Goal: Information Seeking & Learning: Learn about a topic

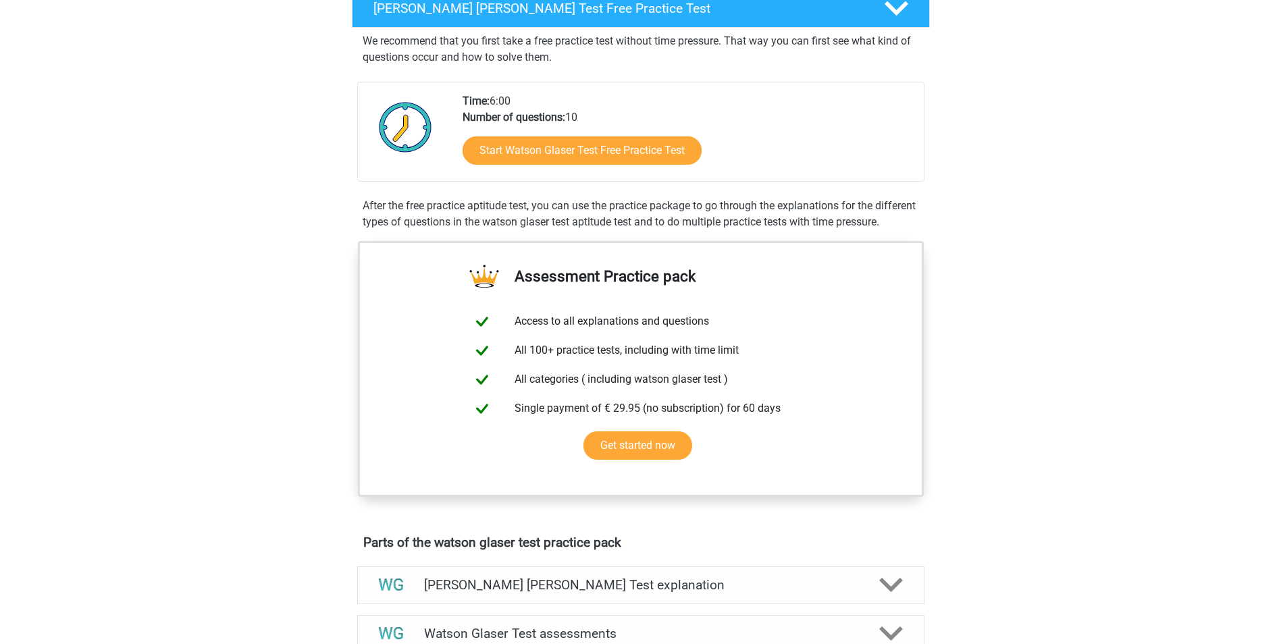
scroll to position [135, 0]
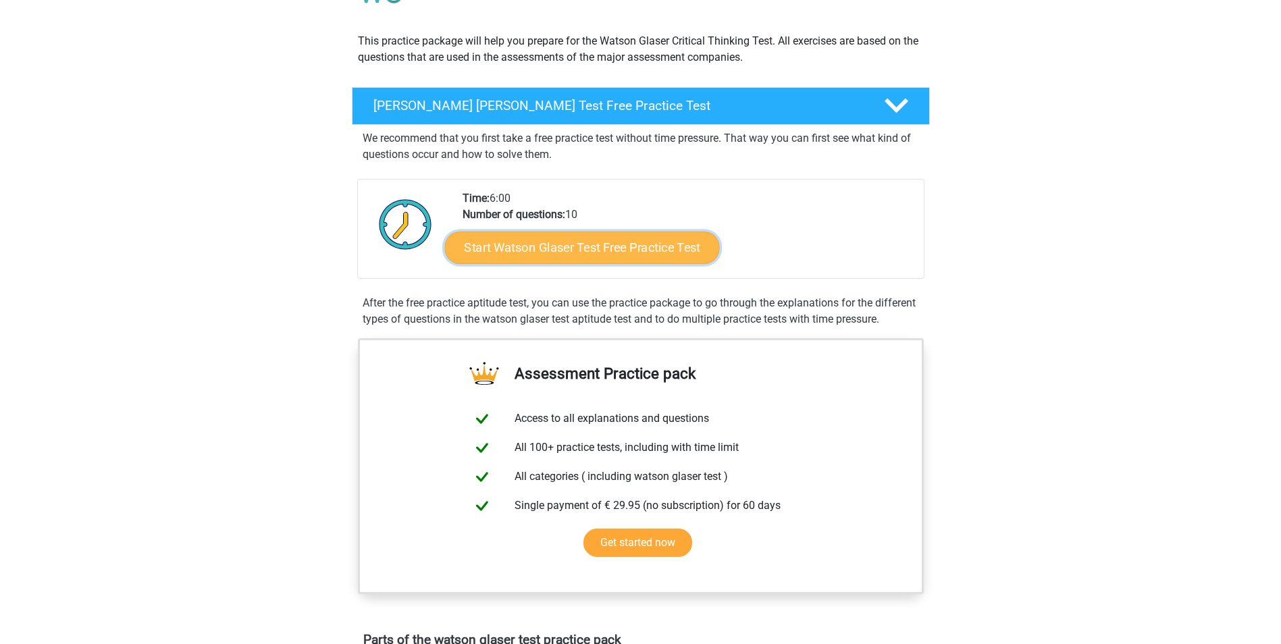
click at [643, 258] on link "Start Watson Glaser Test Free Practice Test" at bounding box center [581, 248] width 275 height 32
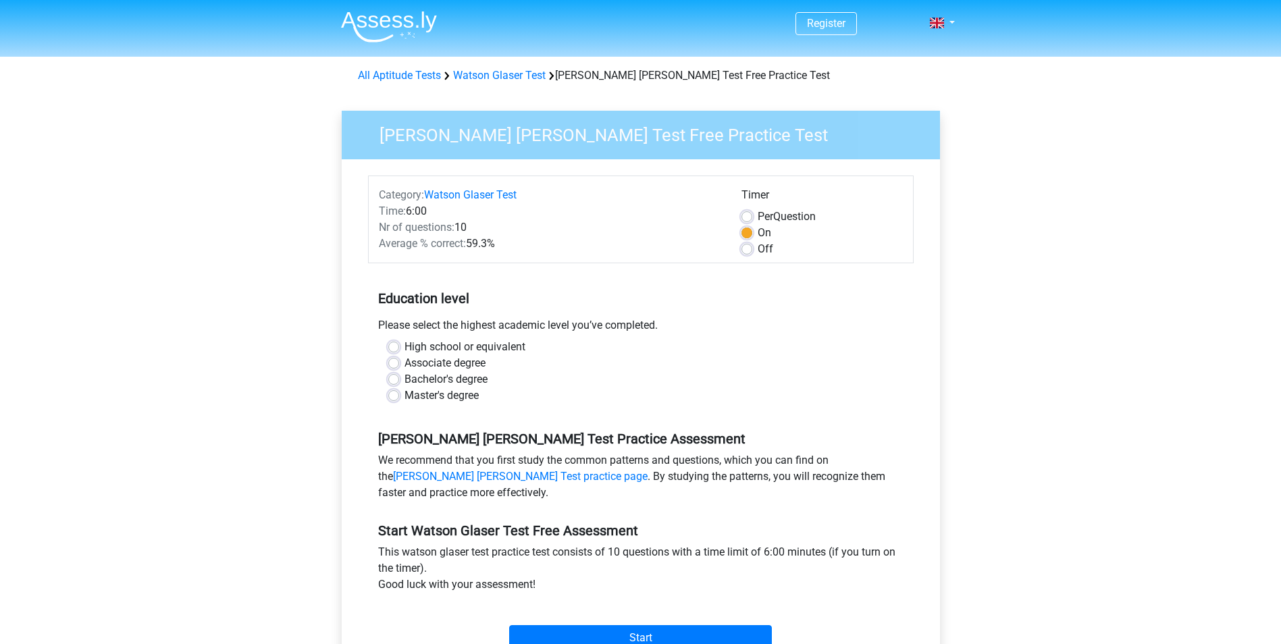
click at [501, 345] on label "High school or equivalent" at bounding box center [465, 347] width 121 height 16
click at [399, 345] on input "High school or equivalent" at bounding box center [393, 346] width 11 height 14
radio input "true"
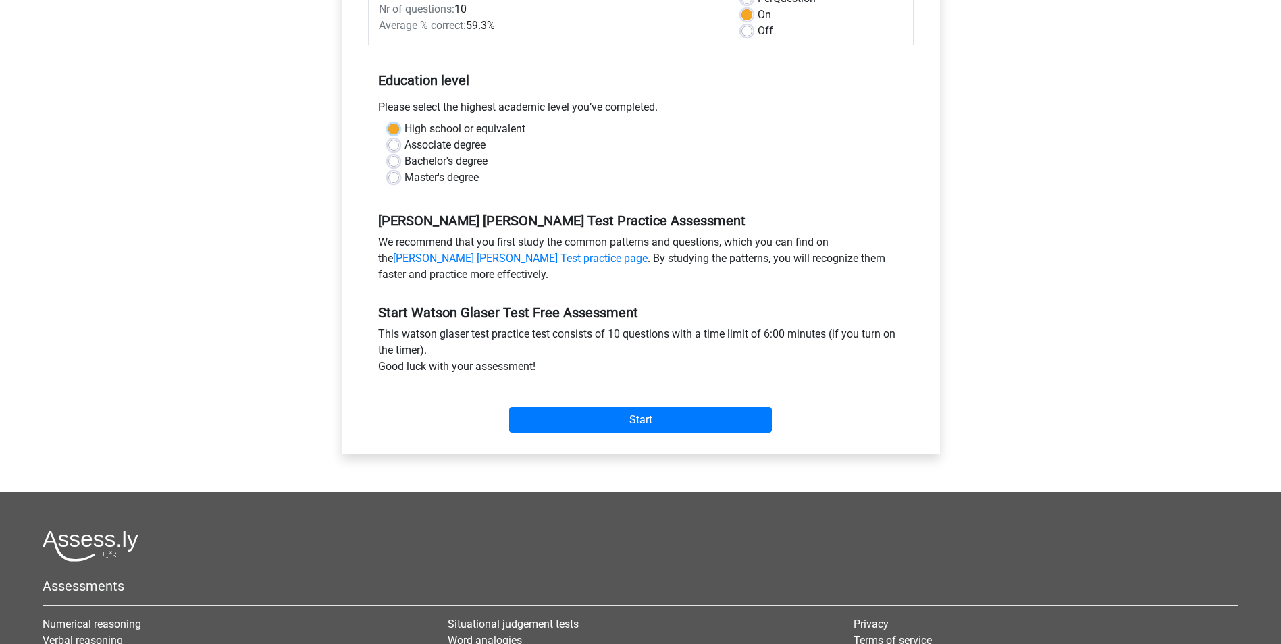
scroll to position [270, 0]
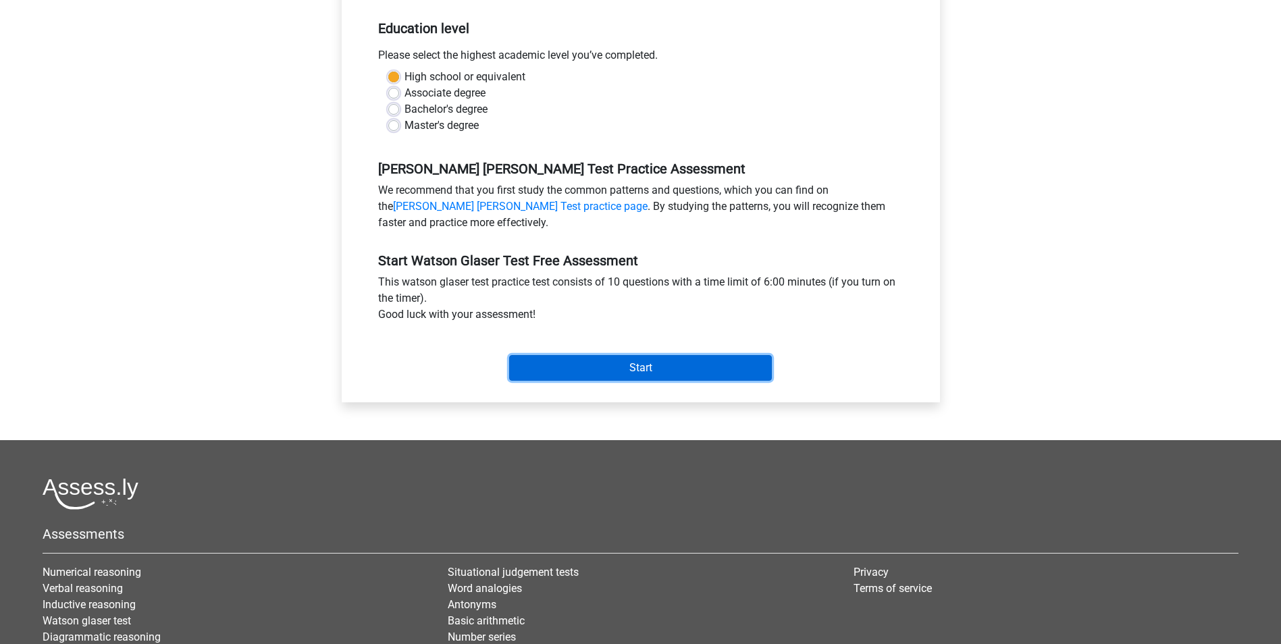
click at [686, 364] on input "Start" at bounding box center [640, 368] width 263 height 26
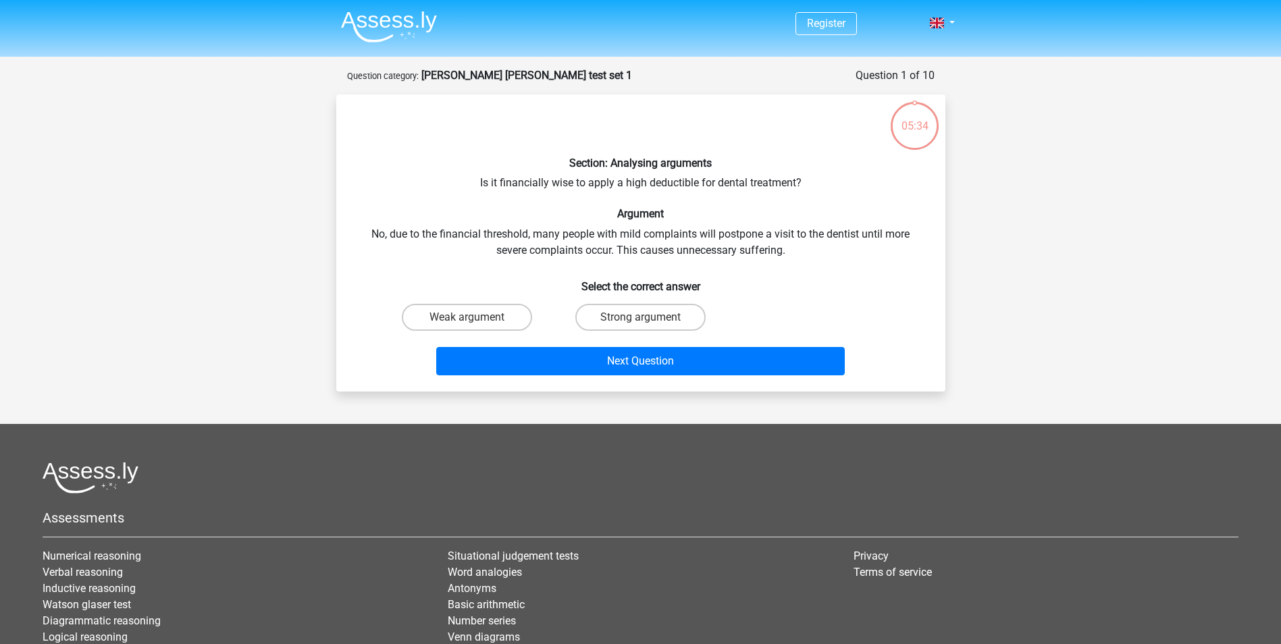
click at [621, 301] on div "Strong argument" at bounding box center [641, 318] width 174 height 38
click at [619, 311] on label "Strong argument" at bounding box center [641, 317] width 130 height 27
click at [640, 317] on input "Strong argument" at bounding box center [644, 321] width 9 height 9
radio input "true"
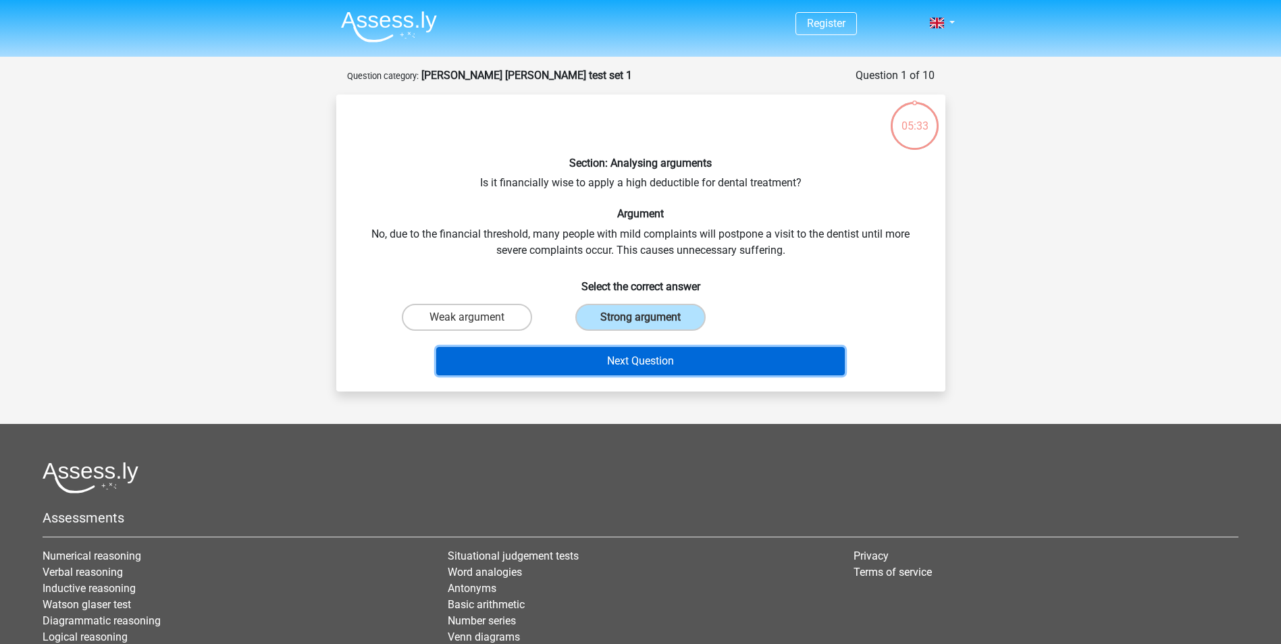
click at [637, 359] on button "Next Question" at bounding box center [640, 361] width 409 height 28
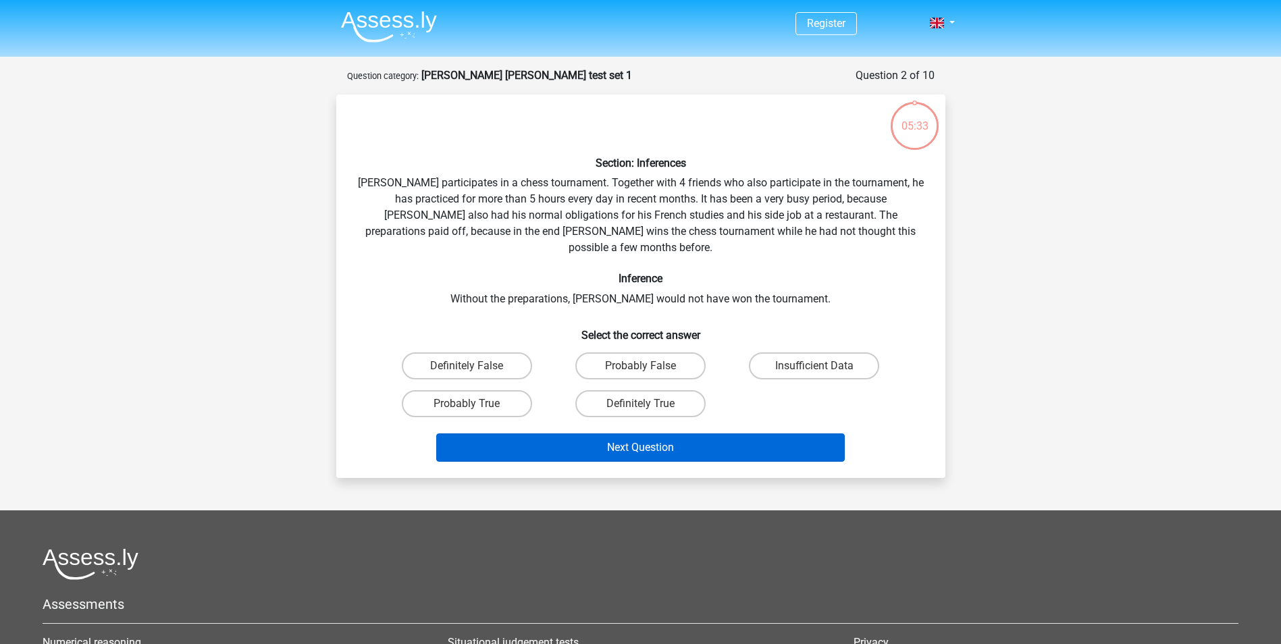
scroll to position [68, 0]
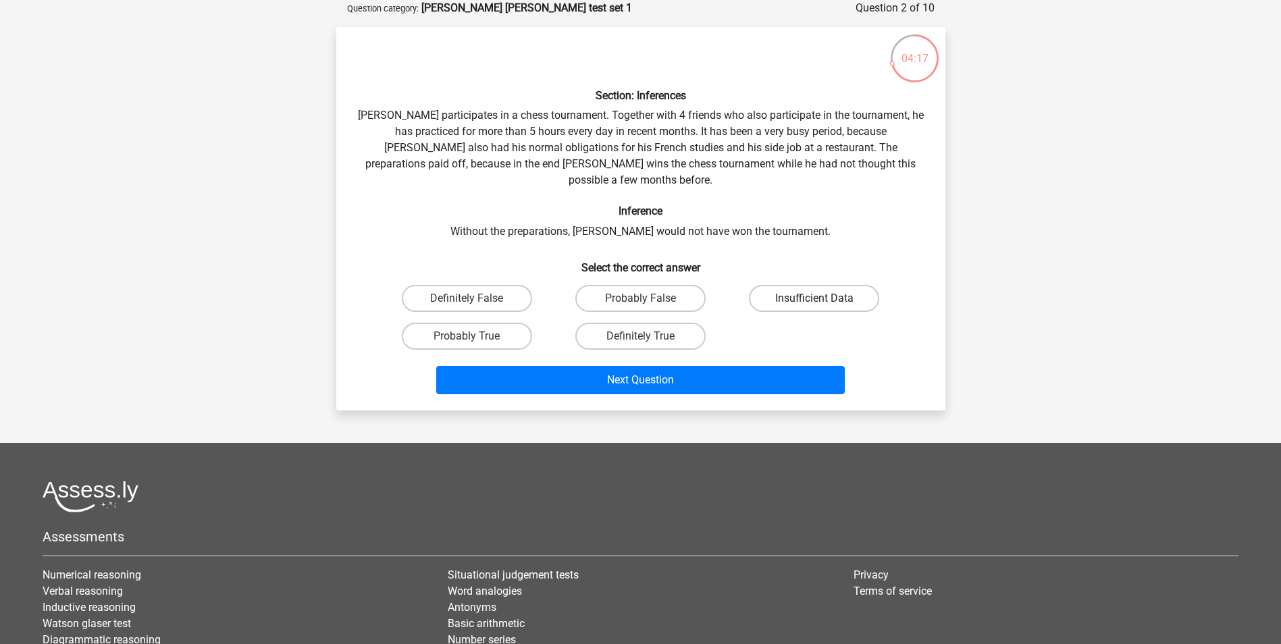
click at [809, 287] on label "Insufficient Data" at bounding box center [814, 298] width 130 height 27
click at [815, 299] on input "Insufficient Data" at bounding box center [819, 303] width 9 height 9
radio input "true"
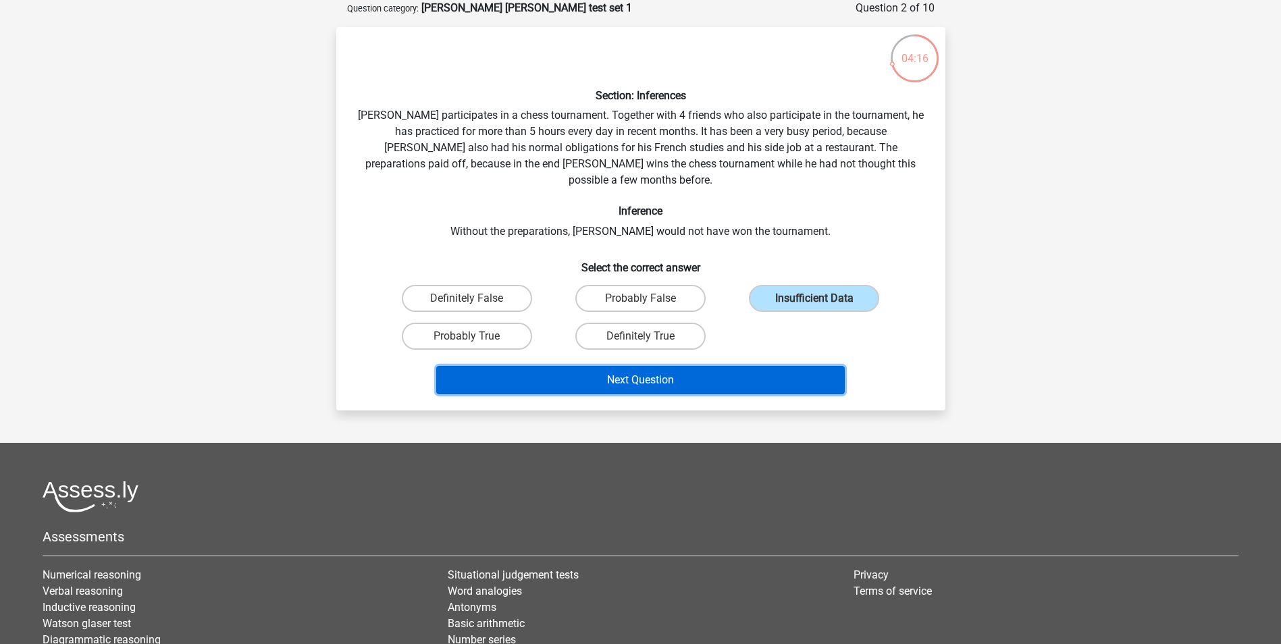
click at [716, 366] on button "Next Question" at bounding box center [640, 380] width 409 height 28
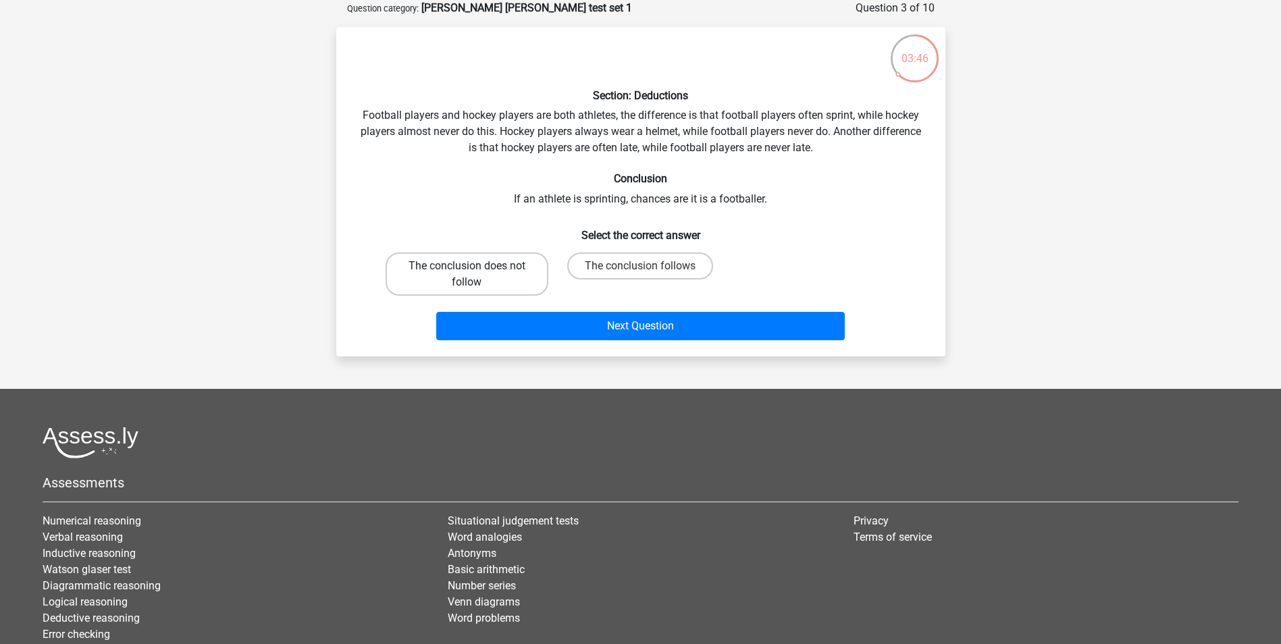
click at [464, 273] on label "The conclusion does not follow" at bounding box center [467, 274] width 163 height 43
click at [467, 273] on input "The conclusion does not follow" at bounding box center [471, 270] width 9 height 9
radio input "true"
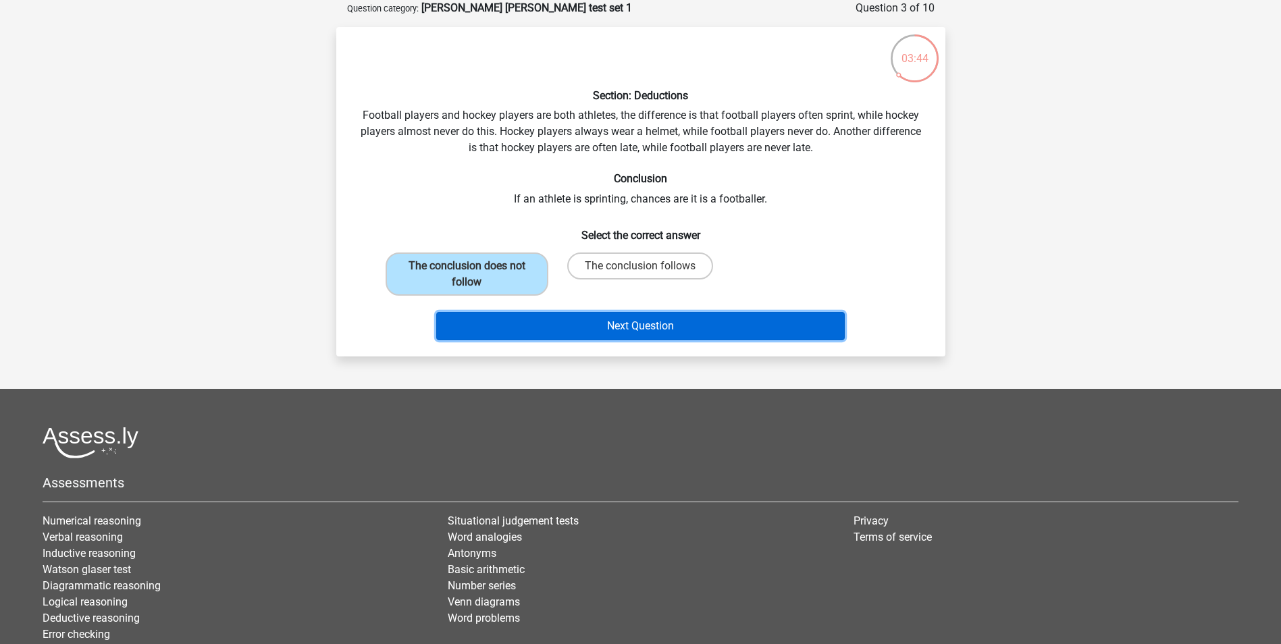
click at [748, 332] on button "Next Question" at bounding box center [640, 326] width 409 height 28
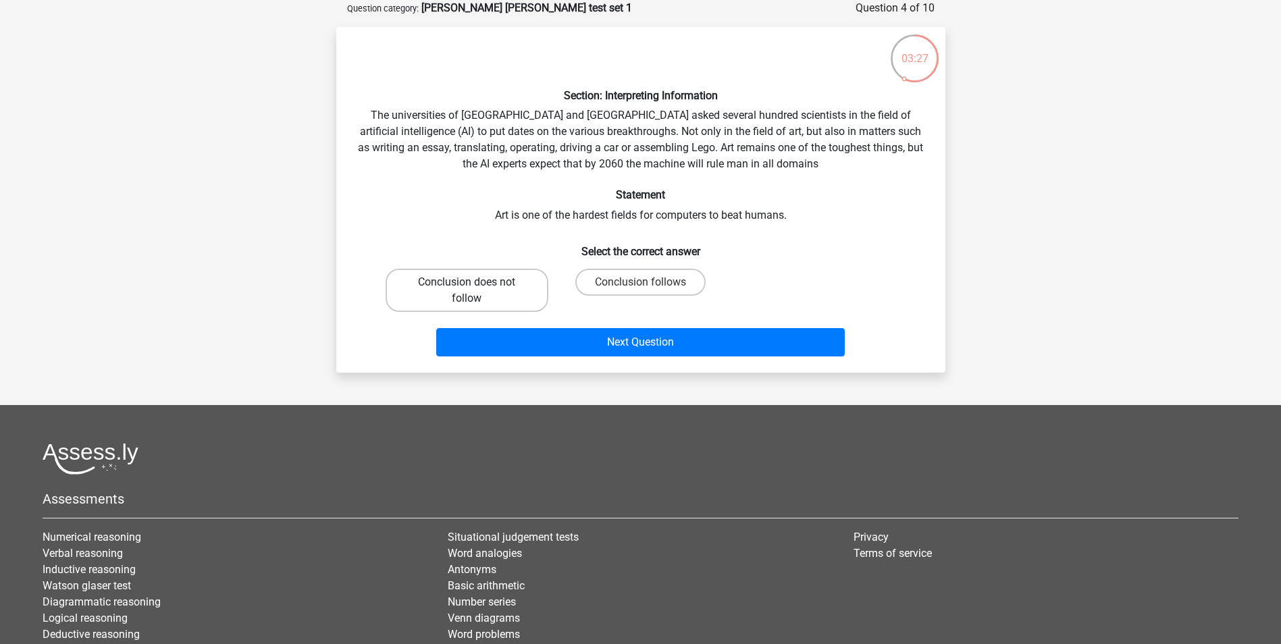
click at [498, 289] on label "Conclusion does not follow" at bounding box center [467, 290] width 163 height 43
click at [476, 289] on input "Conclusion does not follow" at bounding box center [471, 286] width 9 height 9
radio input "true"
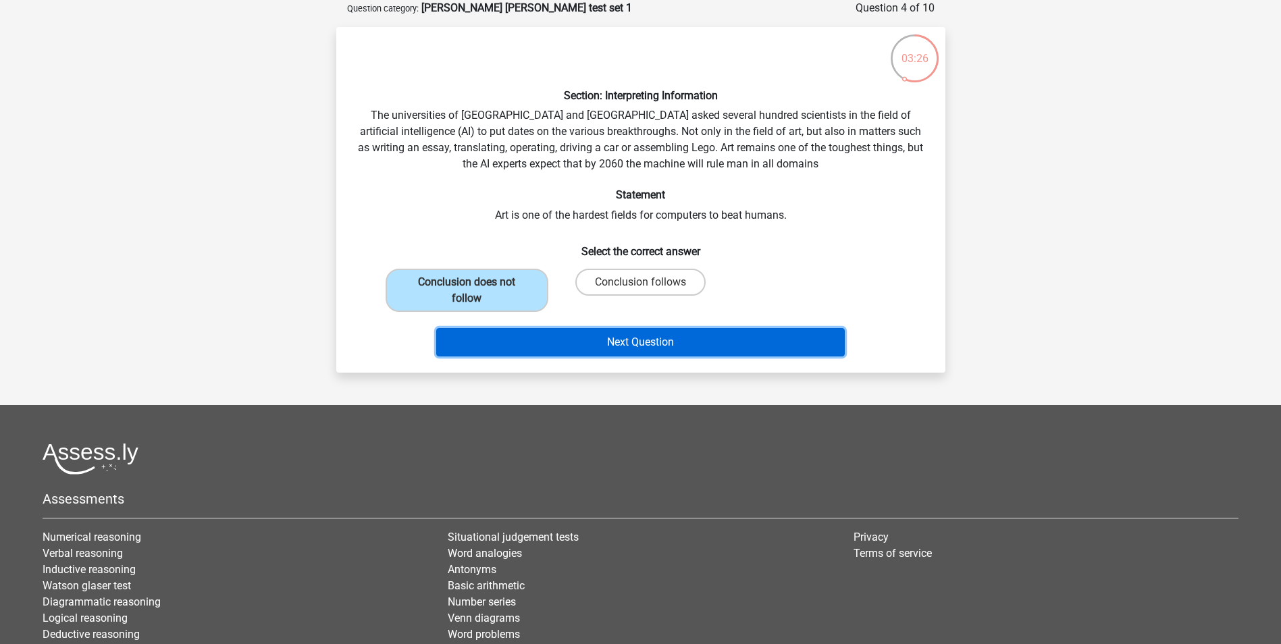
click at [622, 349] on button "Next Question" at bounding box center [640, 342] width 409 height 28
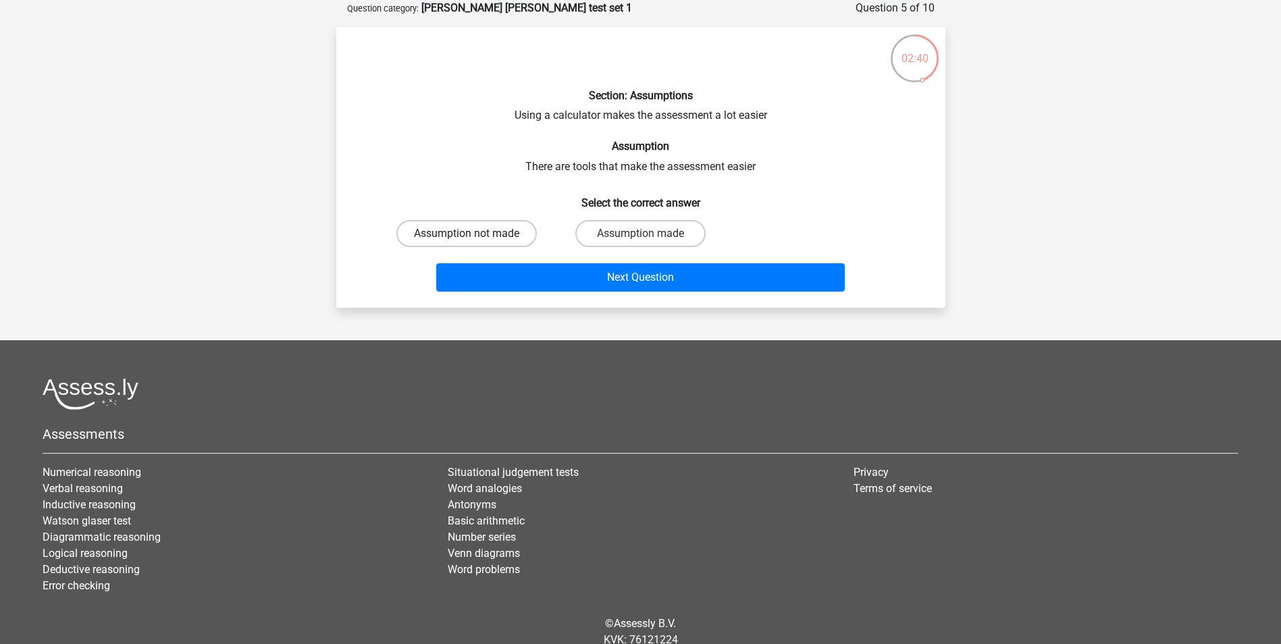
click at [474, 231] on label "Assumption not made" at bounding box center [467, 233] width 141 height 27
click at [474, 234] on input "Assumption not made" at bounding box center [471, 238] width 9 height 9
radio input "true"
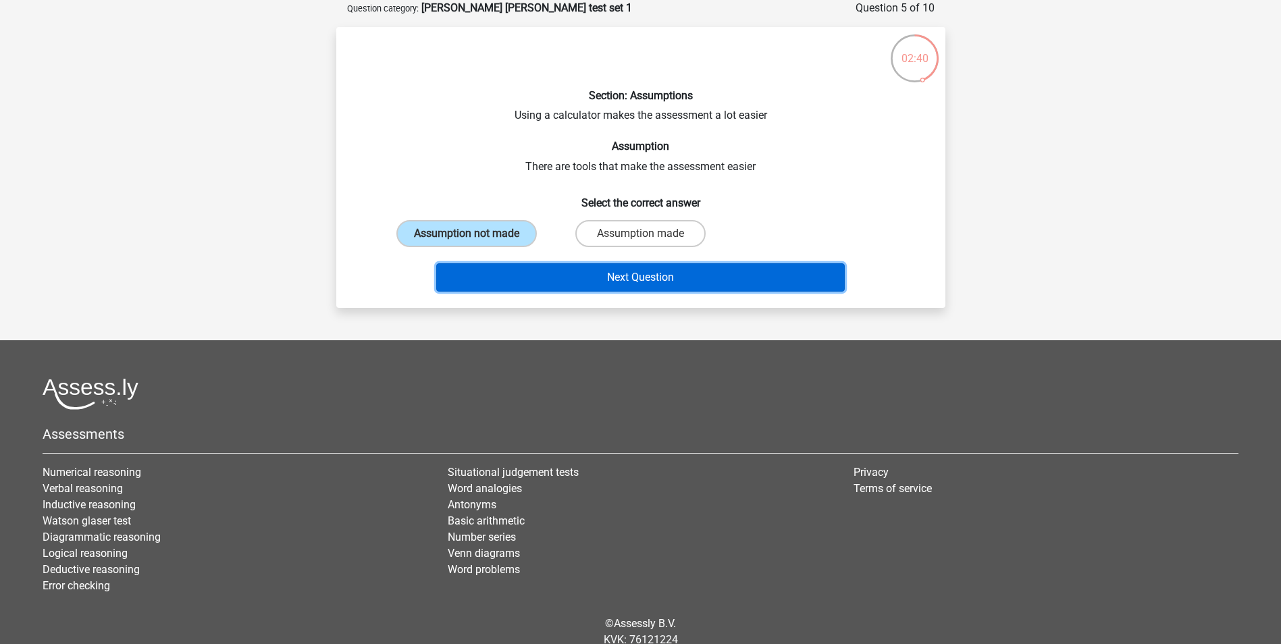
click at [719, 280] on button "Next Question" at bounding box center [640, 277] width 409 height 28
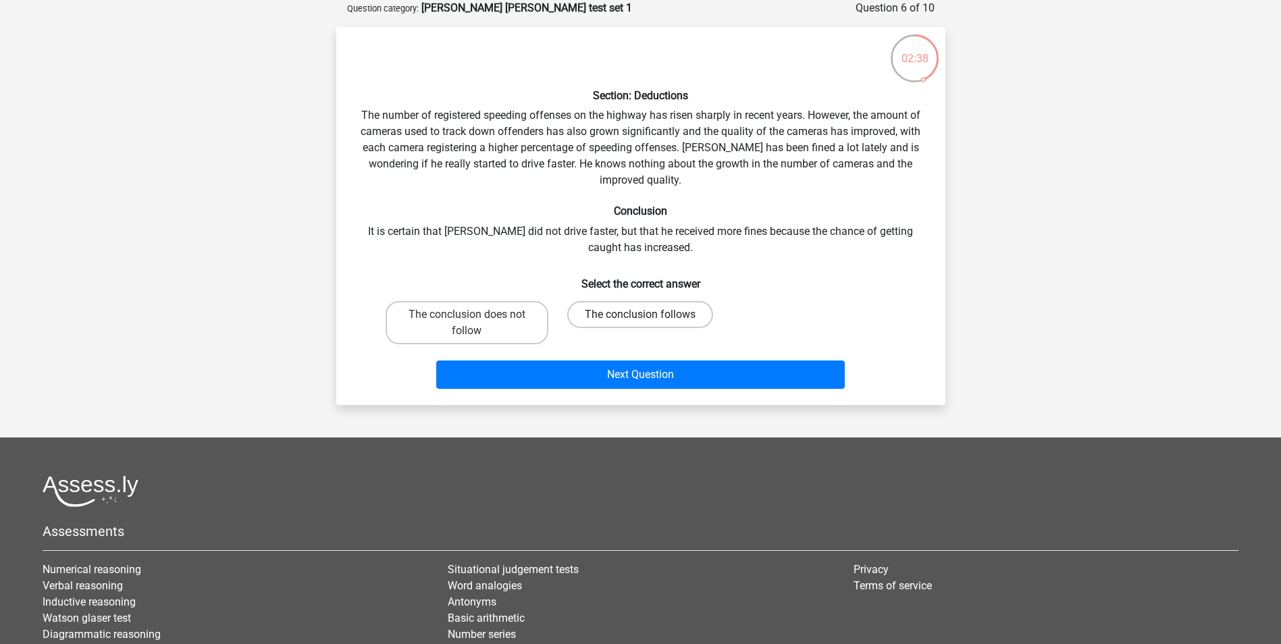
click at [623, 324] on label "The conclusion follows" at bounding box center [640, 314] width 146 height 27
click at [640, 324] on input "The conclusion follows" at bounding box center [644, 319] width 9 height 9
radio input "true"
click at [427, 326] on label "The conclusion does not follow" at bounding box center [467, 322] width 163 height 43
click at [467, 324] on input "The conclusion does not follow" at bounding box center [471, 319] width 9 height 9
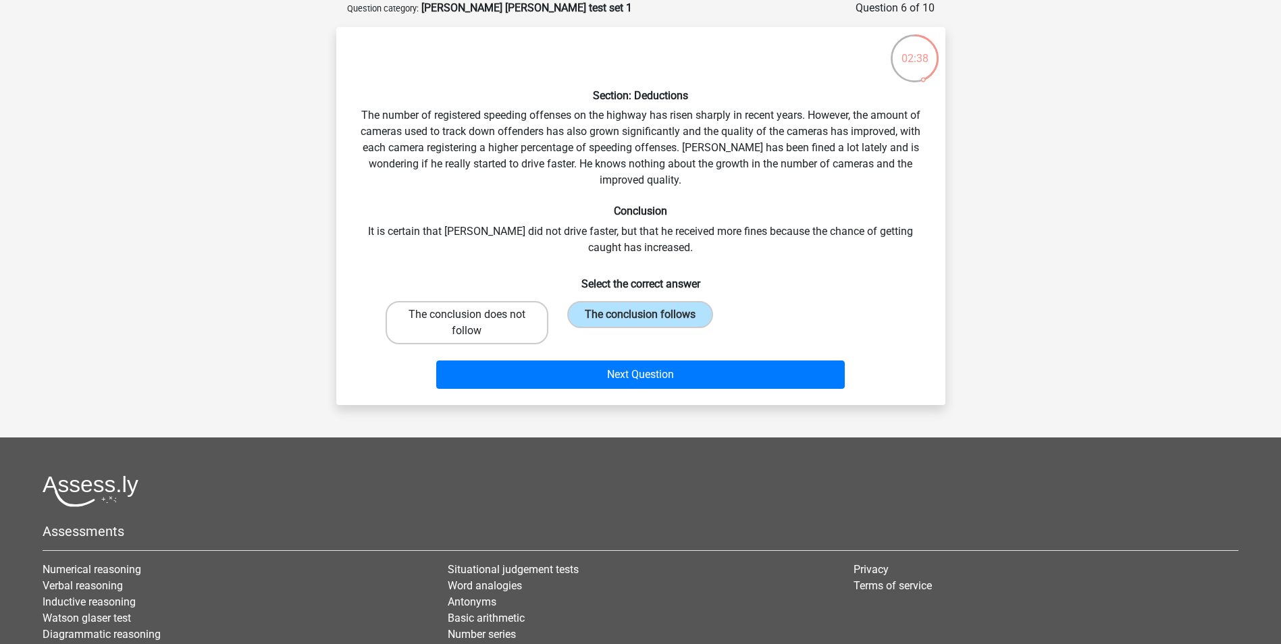
radio input "true"
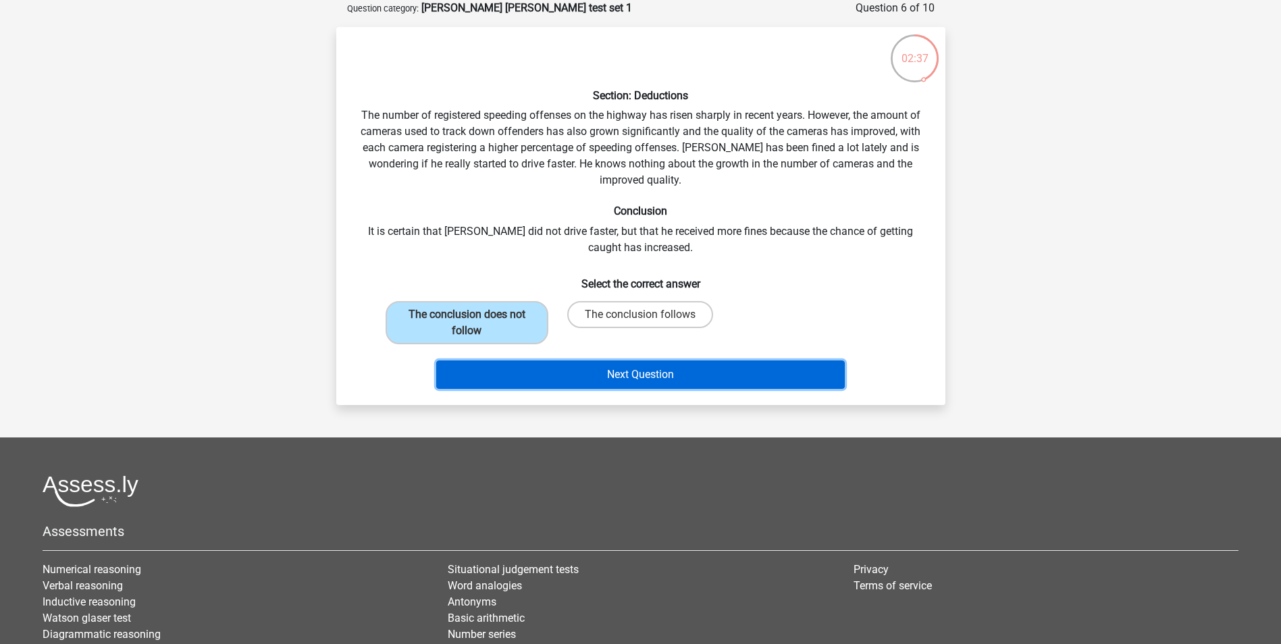
click at [569, 373] on button "Next Question" at bounding box center [640, 375] width 409 height 28
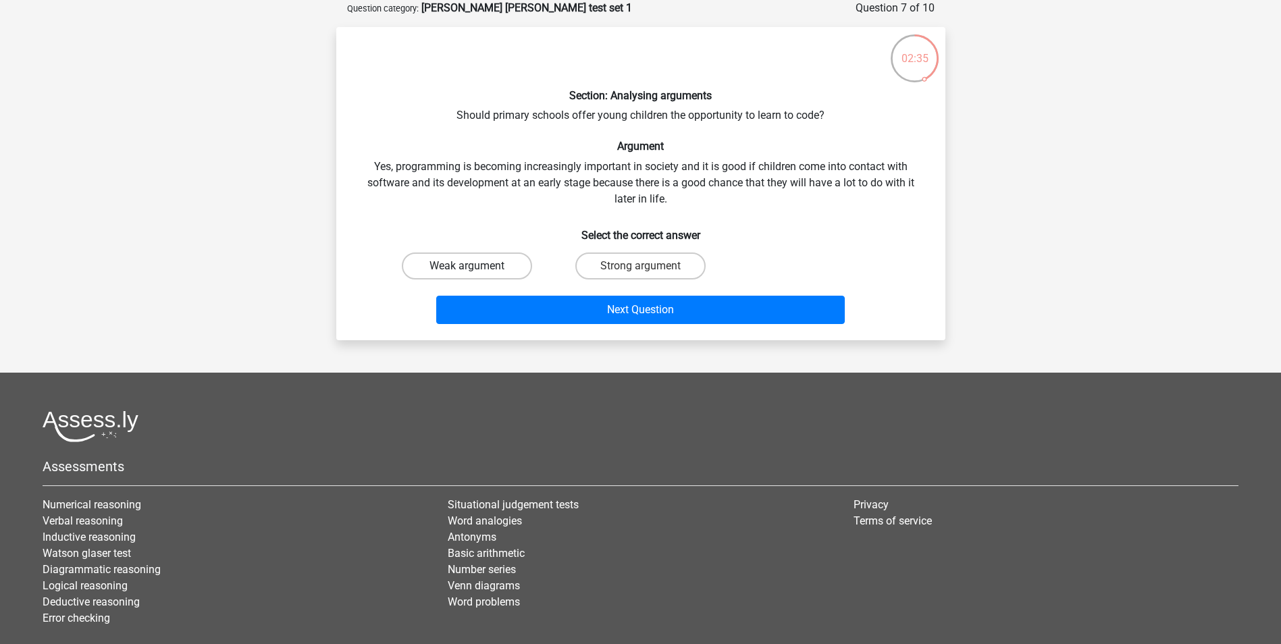
click at [456, 275] on label "Weak argument" at bounding box center [467, 266] width 130 height 27
click at [467, 275] on input "Weak argument" at bounding box center [471, 270] width 9 height 9
radio input "true"
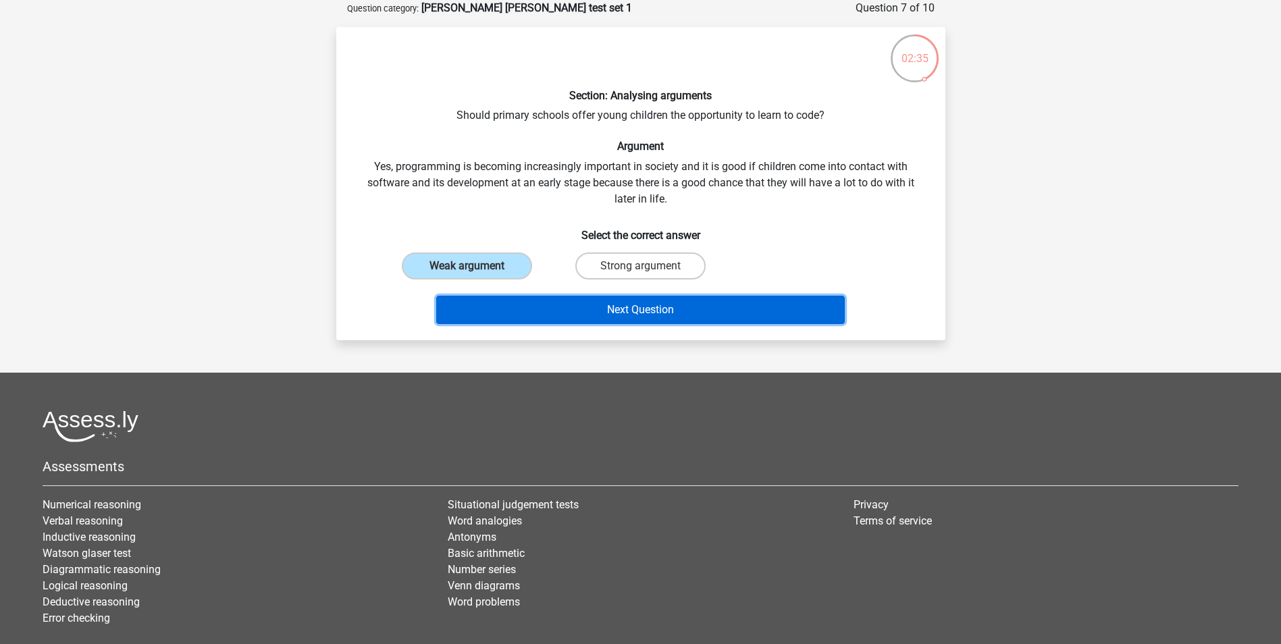
click at [519, 313] on button "Next Question" at bounding box center [640, 310] width 409 height 28
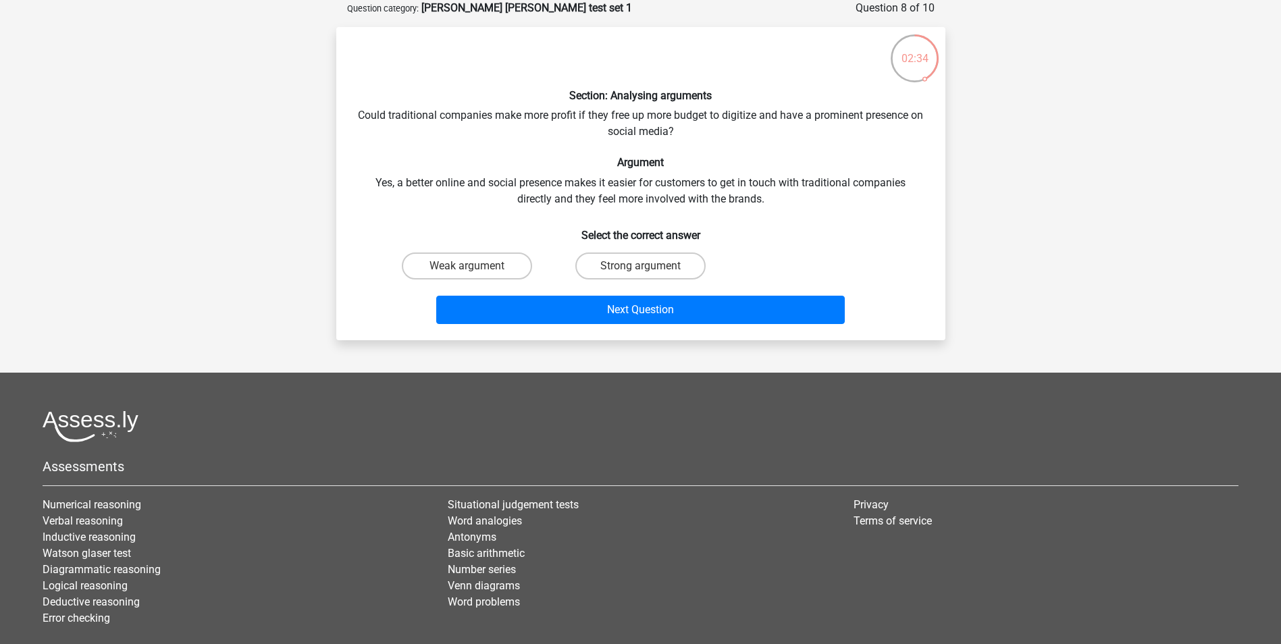
click at [505, 239] on h6 "Select the correct answer" at bounding box center [641, 230] width 566 height 24
click at [505, 278] on label "Weak argument" at bounding box center [467, 266] width 130 height 27
click at [476, 275] on input "Weak argument" at bounding box center [471, 270] width 9 height 9
radio input "true"
click at [528, 292] on div "Next Question" at bounding box center [641, 307] width 566 height 45
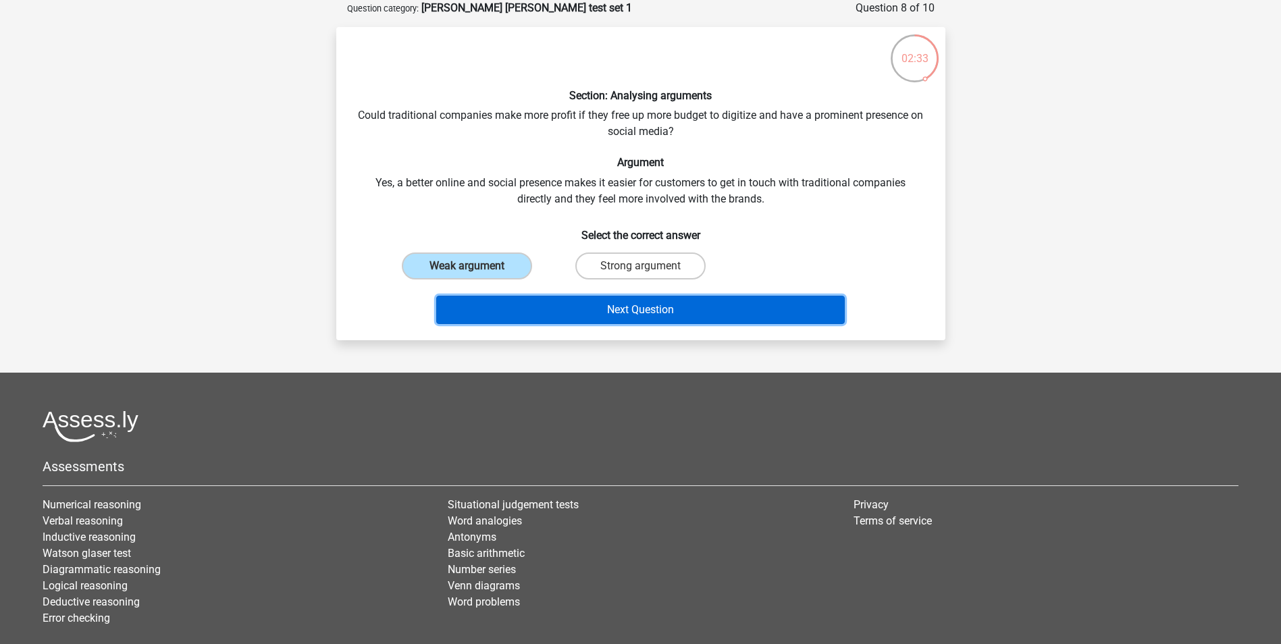
click at [529, 309] on button "Next Question" at bounding box center [640, 310] width 409 height 28
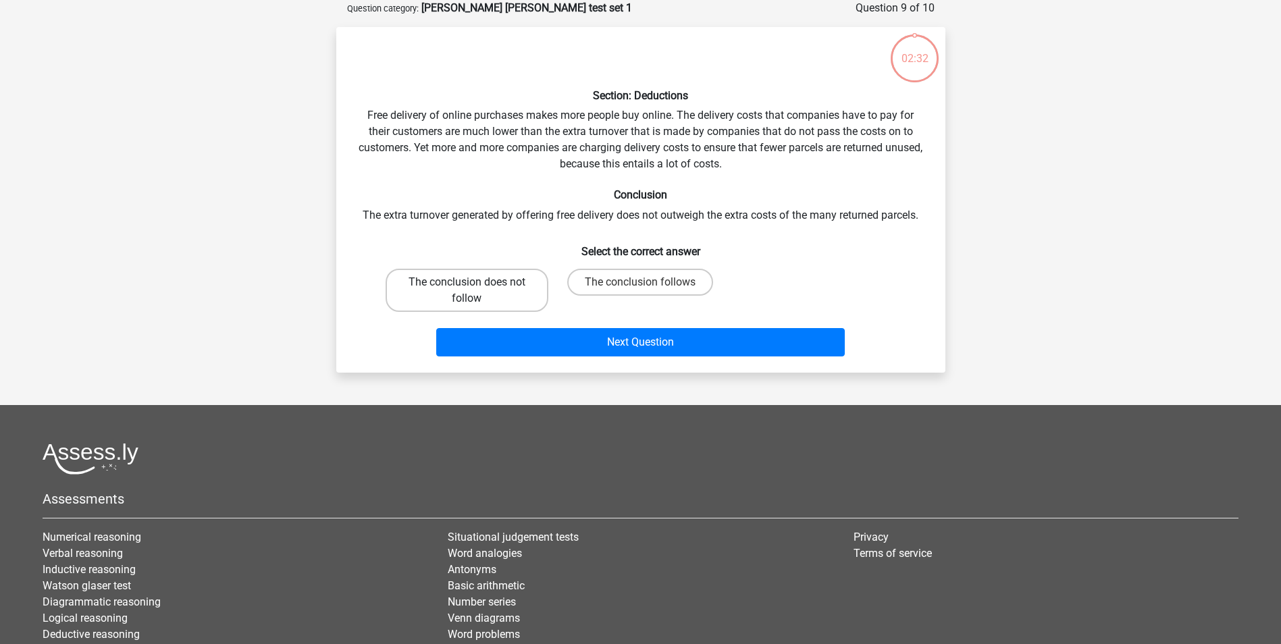
click at [497, 287] on label "The conclusion does not follow" at bounding box center [467, 290] width 163 height 43
click at [476, 287] on input "The conclusion does not follow" at bounding box center [471, 286] width 9 height 9
radio input "true"
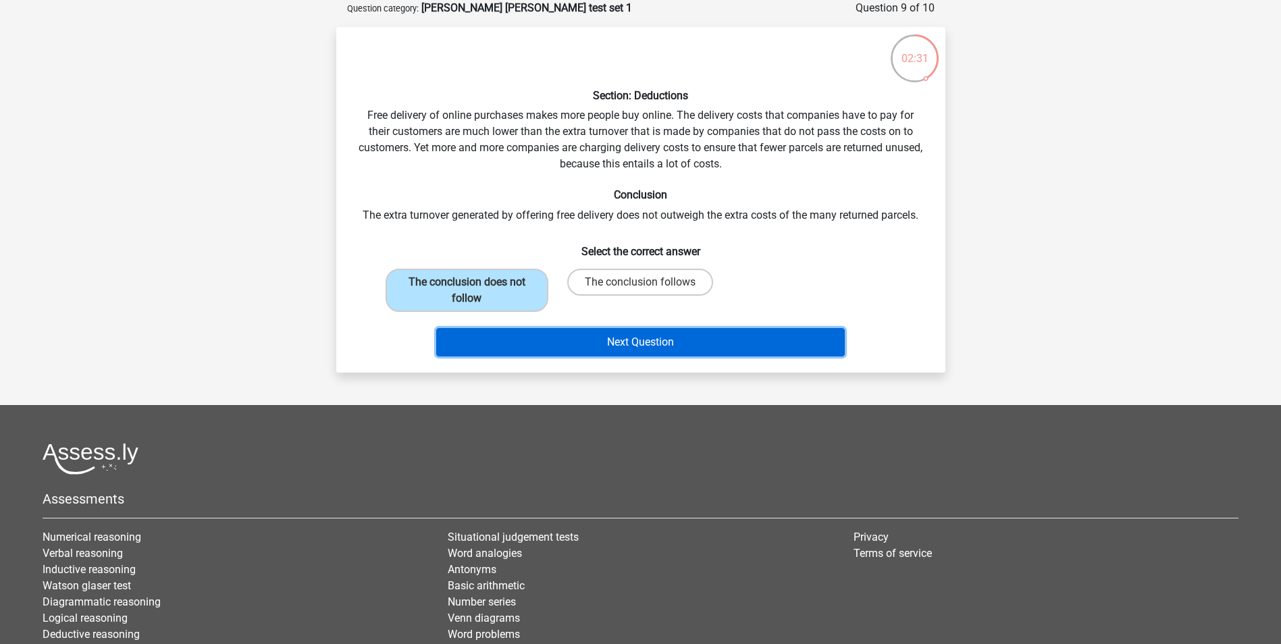
click at [538, 332] on button "Next Question" at bounding box center [640, 342] width 409 height 28
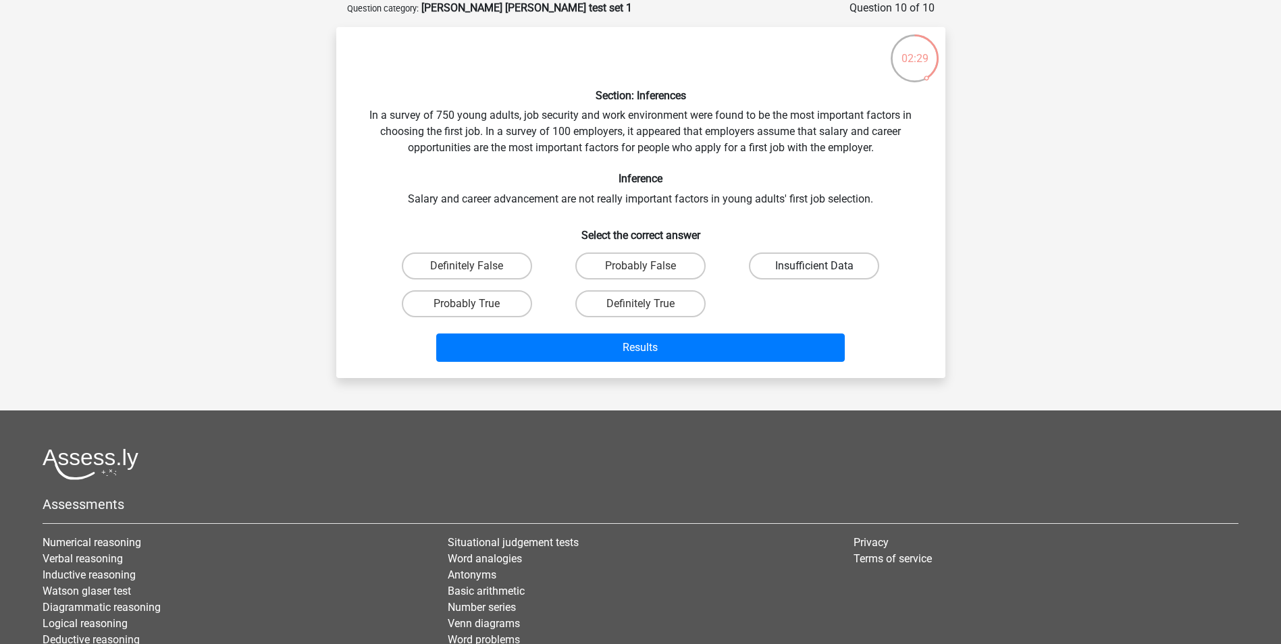
click at [790, 277] on label "Insufficient Data" at bounding box center [814, 266] width 130 height 27
click at [815, 275] on input "Insufficient Data" at bounding box center [819, 270] width 9 height 9
radio input "true"
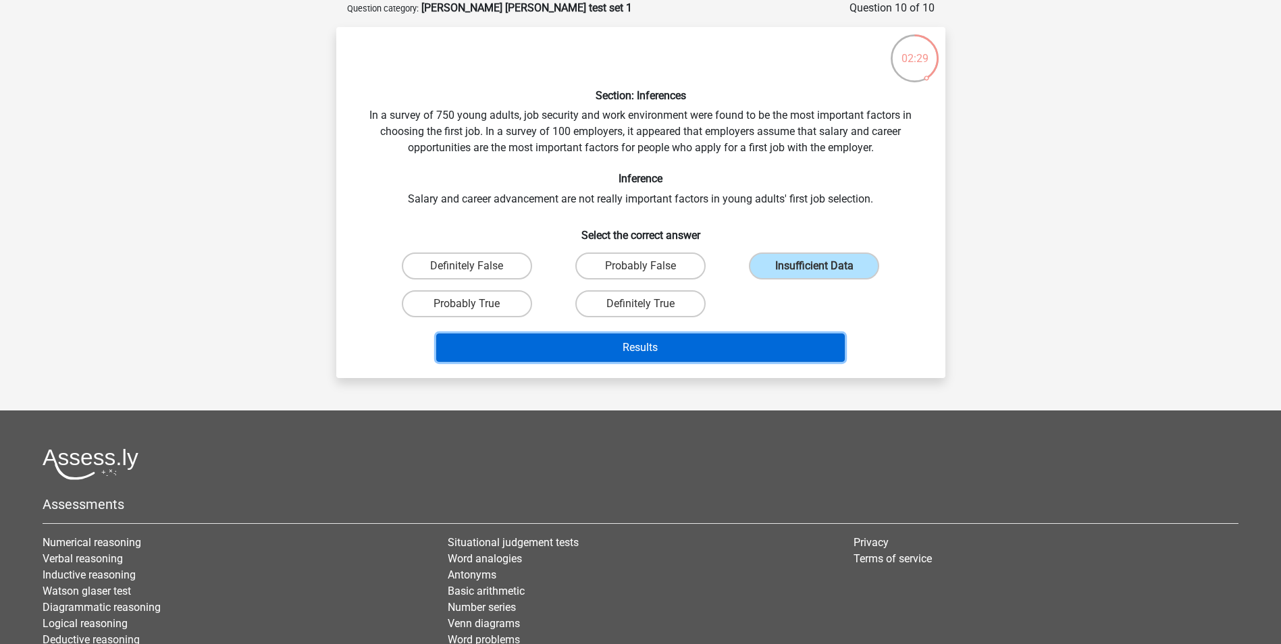
click at [746, 359] on button "Results" at bounding box center [640, 348] width 409 height 28
